Goal: Task Accomplishment & Management: Use online tool/utility

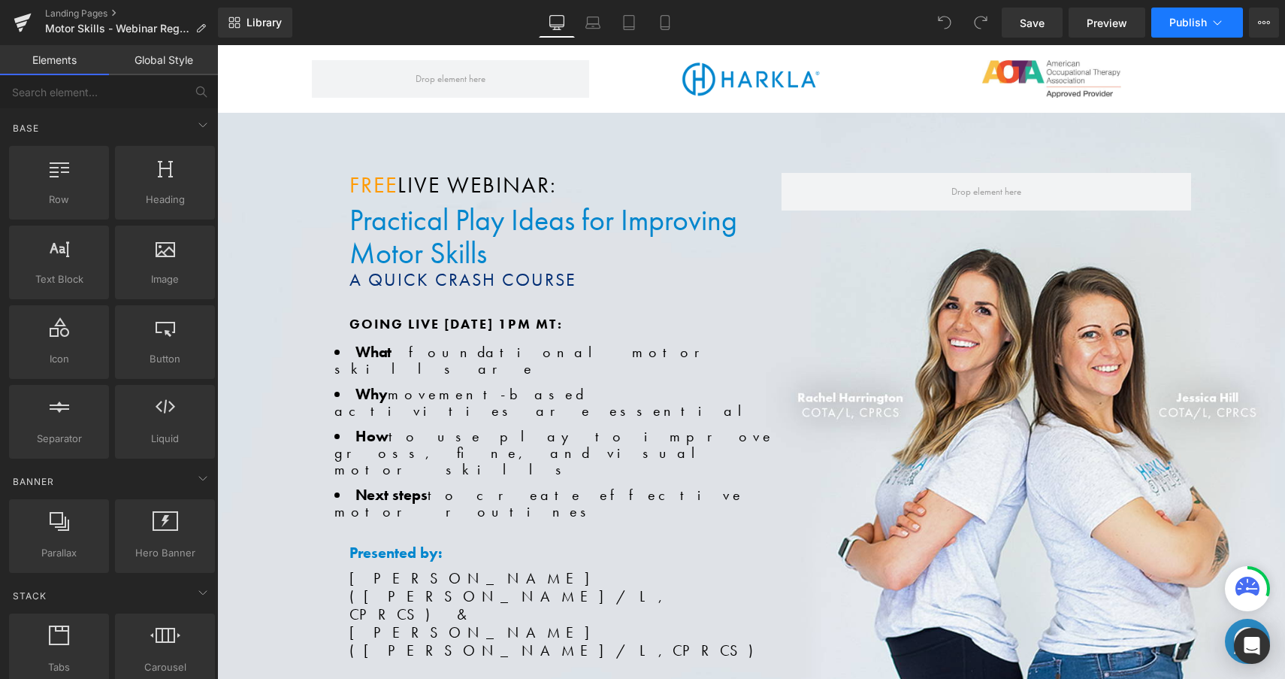
click at [1215, 29] on icon at bounding box center [1217, 22] width 15 height 15
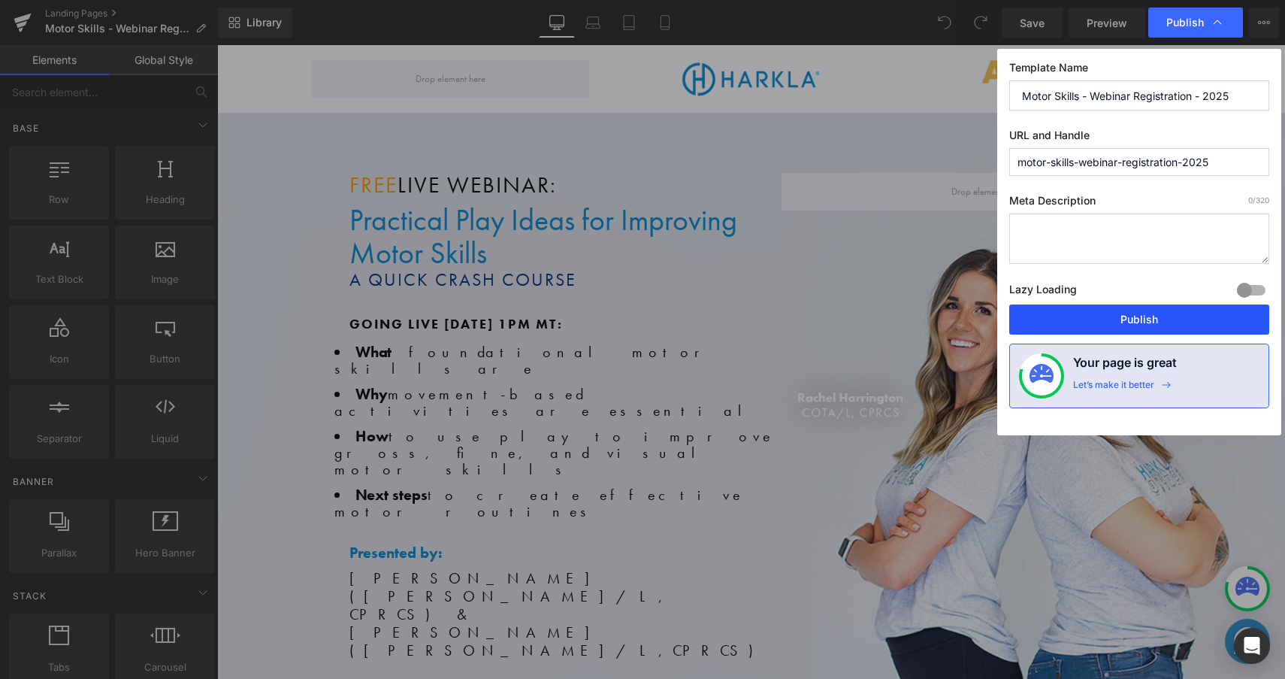
click at [1165, 320] on button "Publish" at bounding box center [1139, 319] width 260 height 30
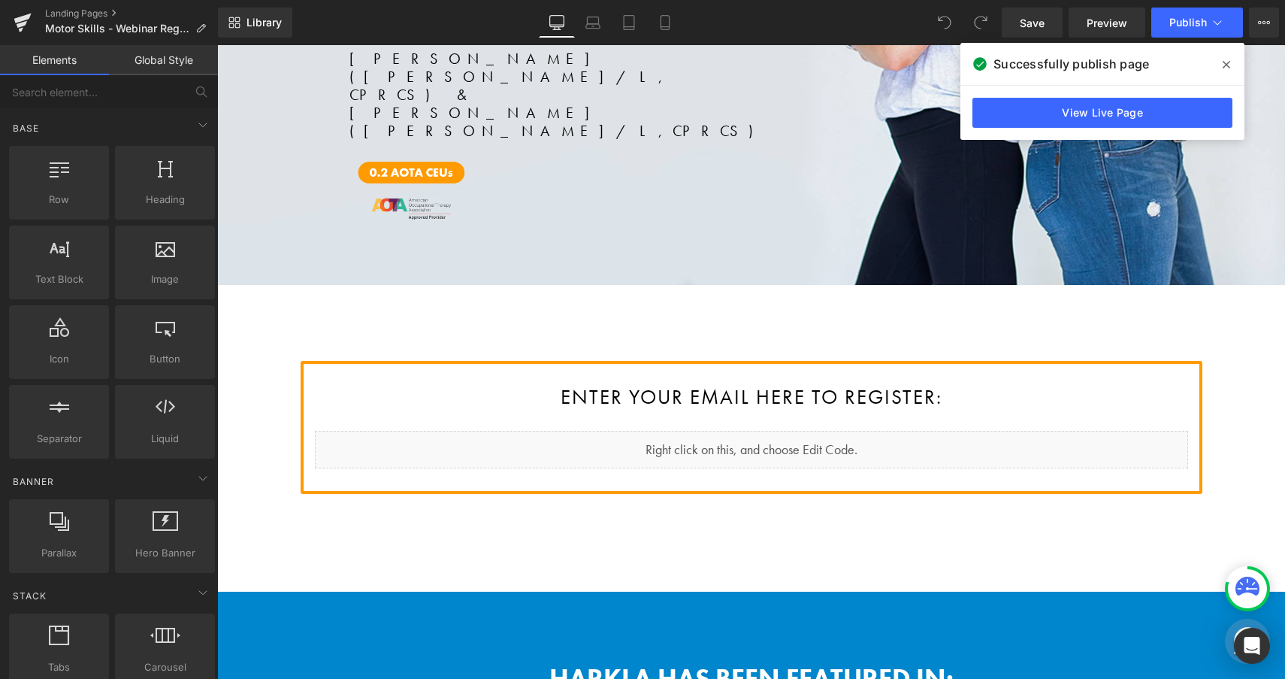
scroll to position [520, 0]
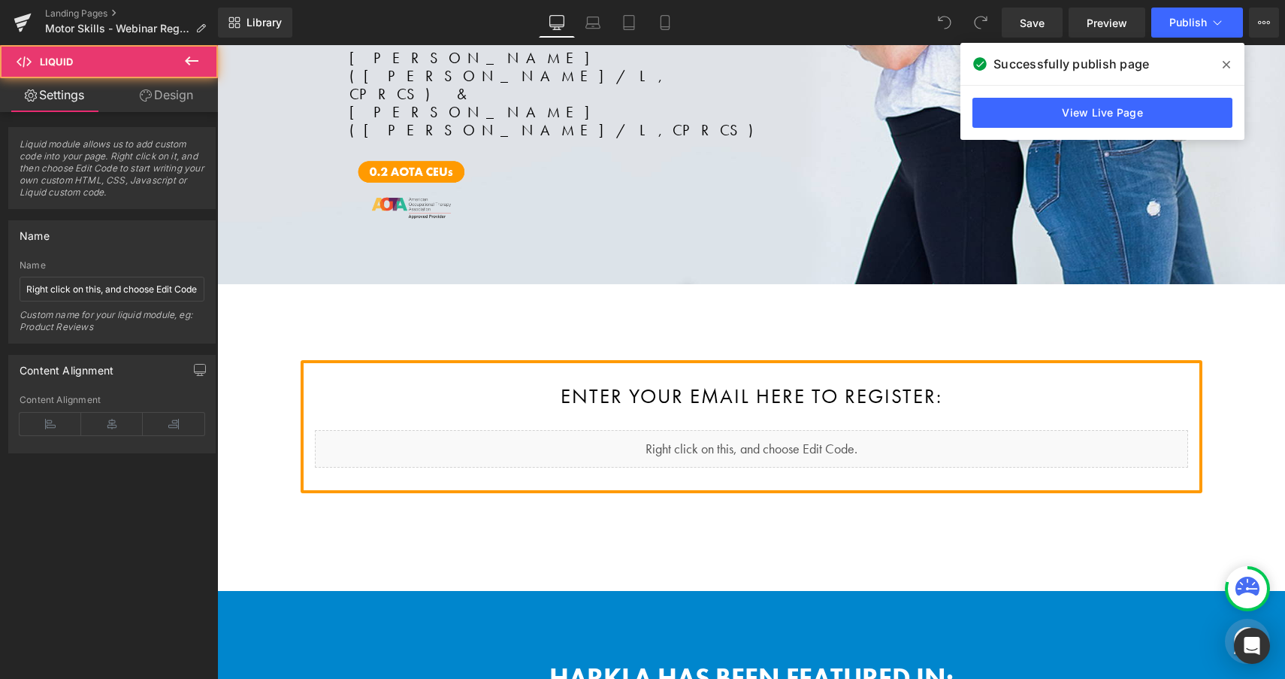
click at [876, 430] on div "Liquid" at bounding box center [751, 449] width 873 height 38
click at [1053, 123] on link "View Live Page" at bounding box center [1103, 113] width 260 height 30
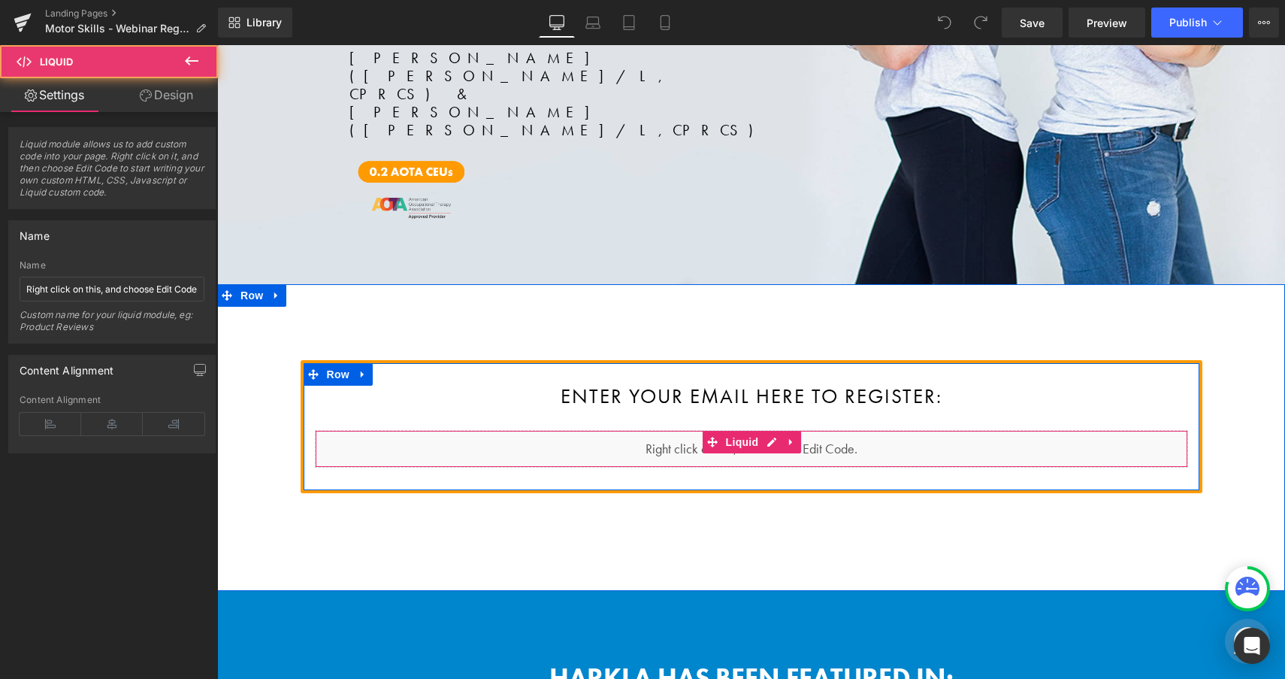
click at [676, 430] on div "Liquid" at bounding box center [751, 449] width 873 height 38
click at [774, 430] on div "Liquid" at bounding box center [751, 449] width 873 height 38
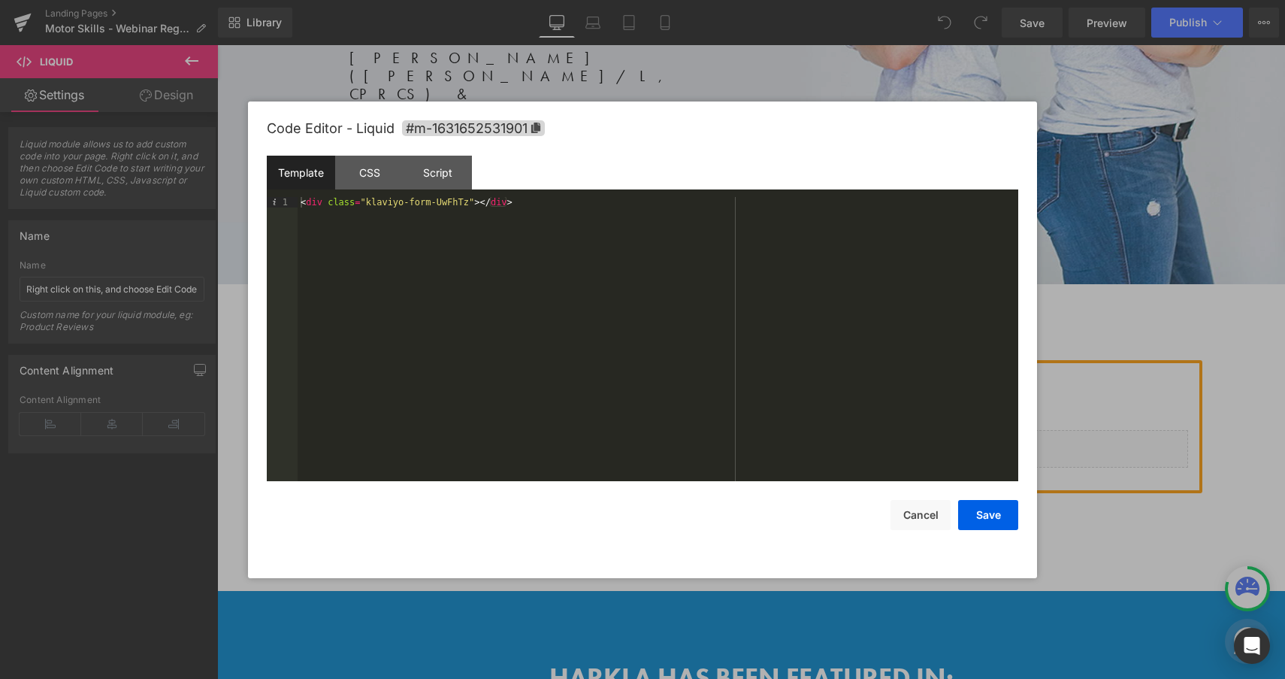
click at [1234, 288] on div at bounding box center [642, 339] width 1285 height 679
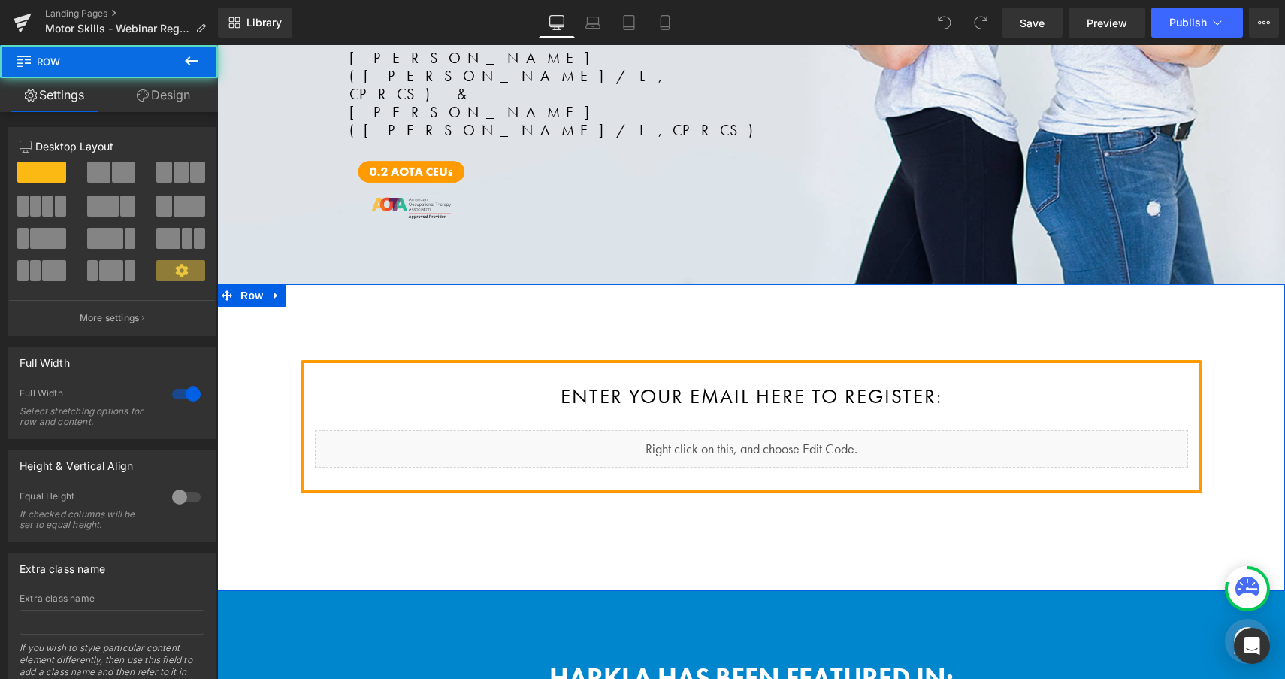
click at [983, 284] on div "Enter your email here to register: Heading Liquid Row Row" at bounding box center [751, 437] width 1068 height 307
